Goal: Information Seeking & Learning: Learn about a topic

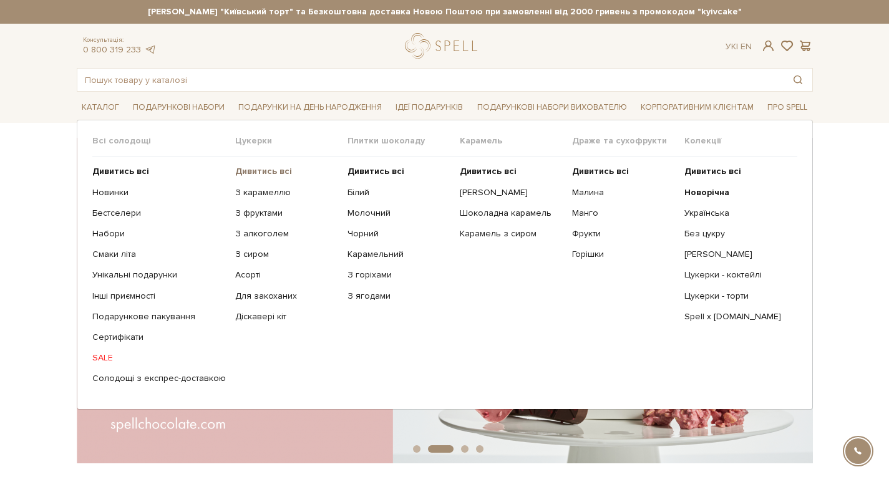
click at [256, 170] on b "Дивитись всі" at bounding box center [263, 171] width 57 height 11
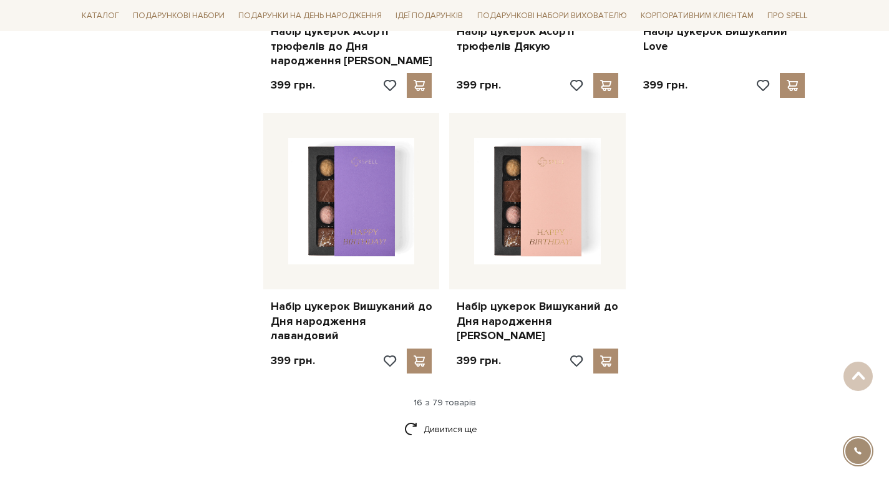
scroll to position [1497, 0]
click at [450, 418] on link "Дивитися ще" at bounding box center [444, 429] width 81 height 22
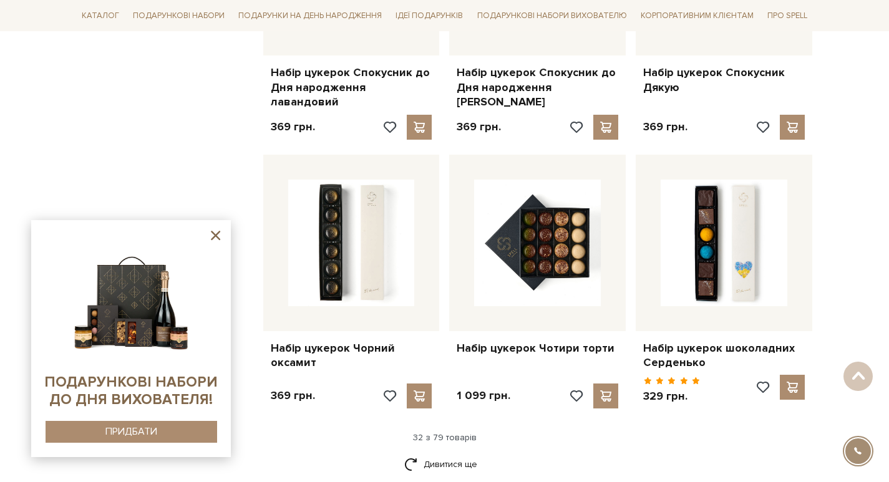
scroll to position [2808, 0]
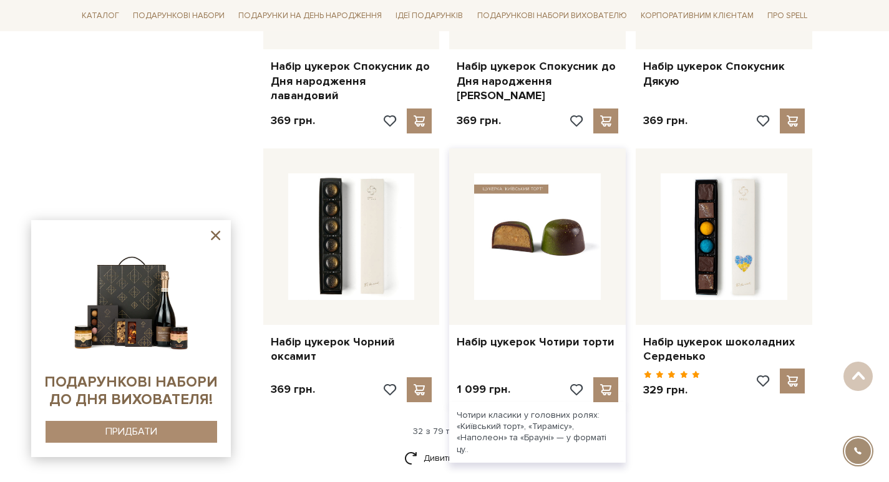
click at [579, 230] on img at bounding box center [537, 236] width 127 height 127
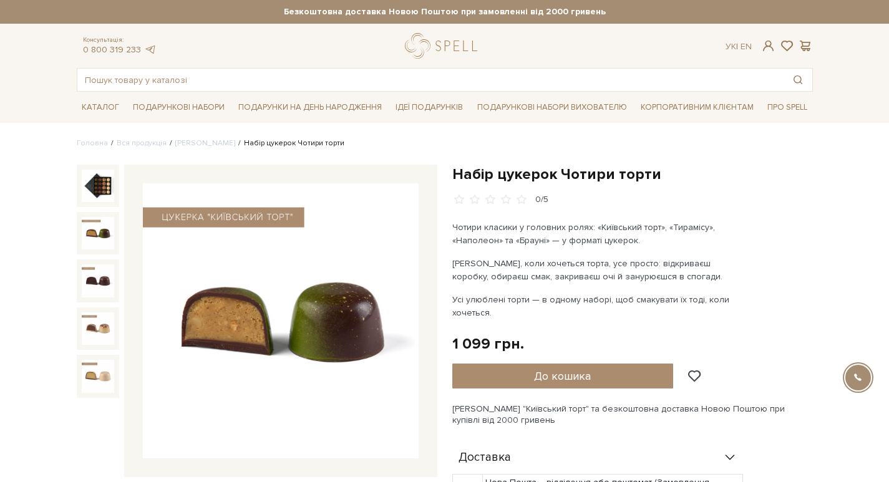
click at [91, 235] on img at bounding box center [98, 233] width 32 height 32
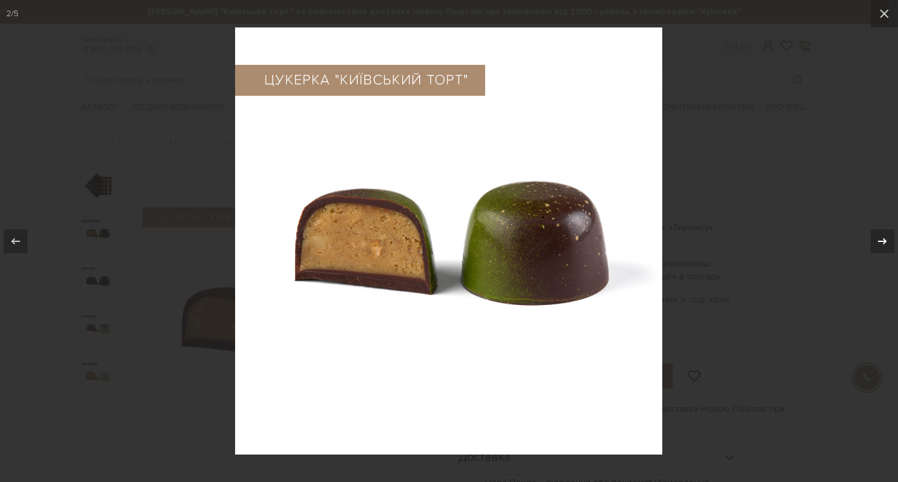
click at [882, 244] on icon at bounding box center [882, 241] width 15 height 15
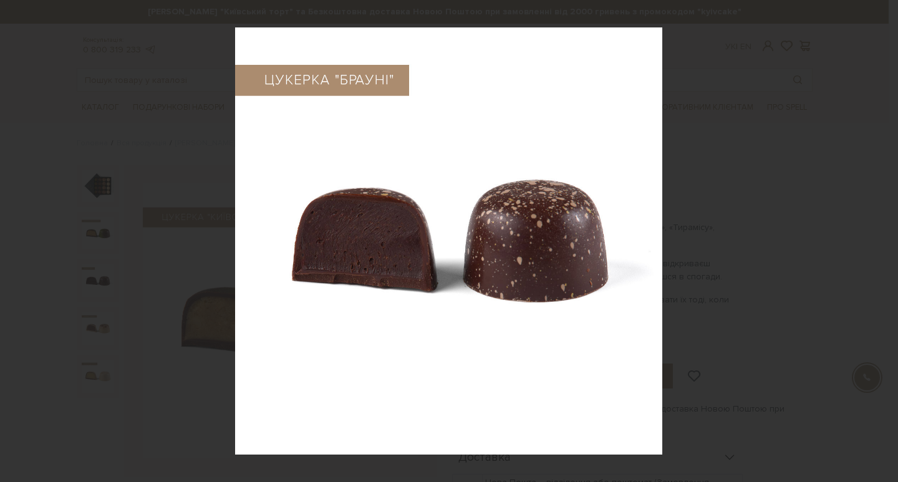
click at [882, 244] on icon at bounding box center [882, 241] width 15 height 15
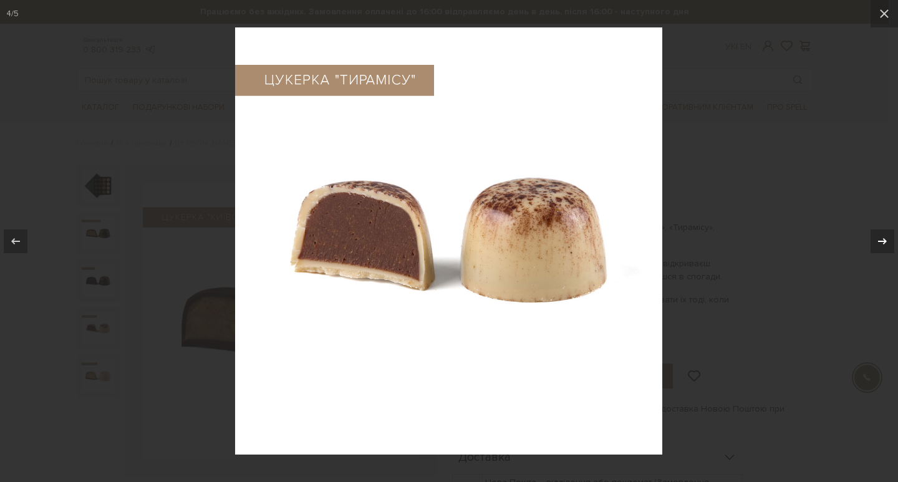
click at [882, 244] on icon at bounding box center [882, 241] width 15 height 15
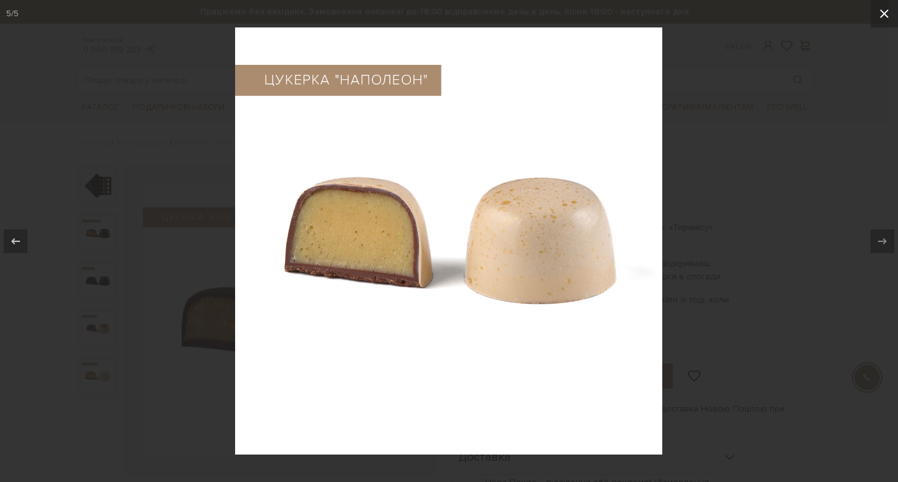
click at [885, 16] on icon at bounding box center [884, 13] width 15 height 15
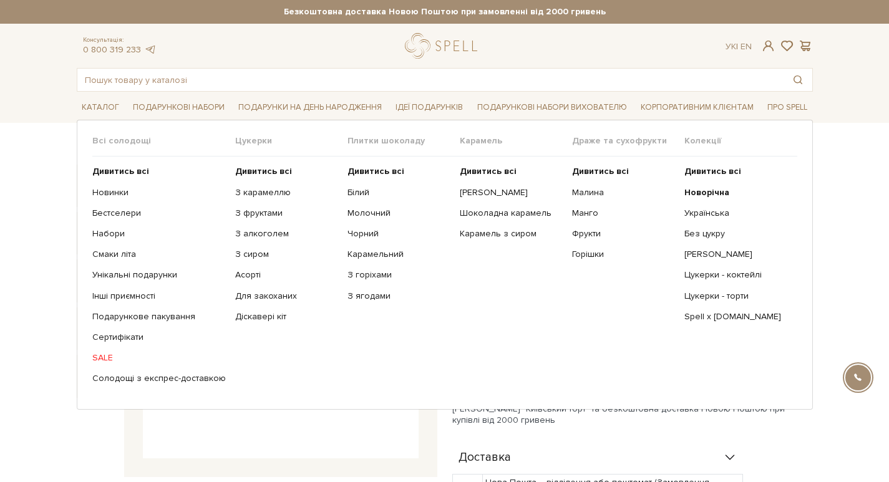
click at [101, 356] on link "SALE" at bounding box center [158, 357] width 133 height 11
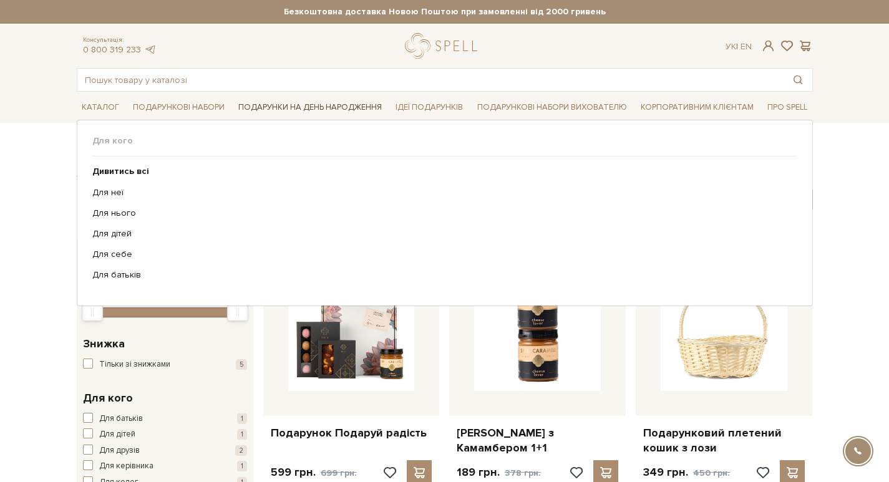
click at [344, 106] on link "Подарунки на День народження" at bounding box center [309, 107] width 153 height 19
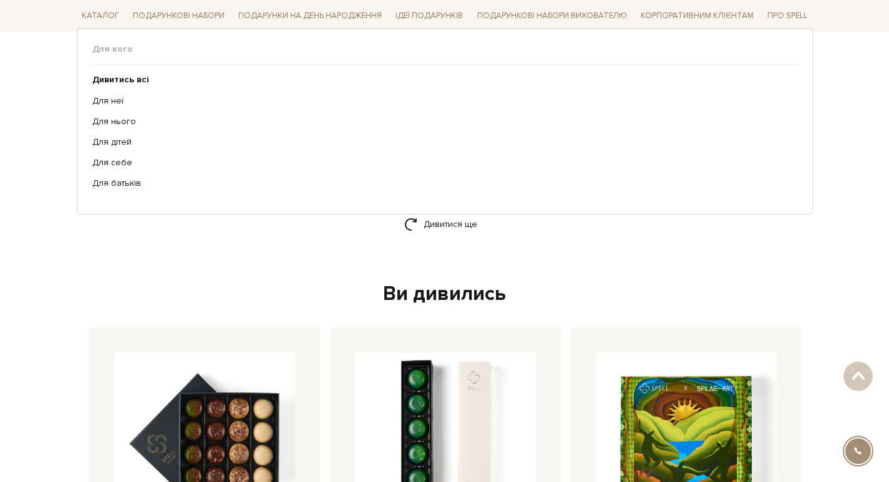
scroll to position [1749, 0]
